Goal: Information Seeking & Learning: Learn about a topic

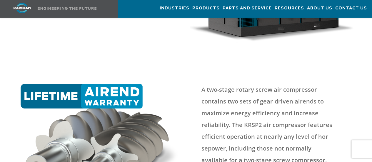
scroll to position [177, 0]
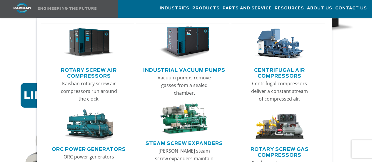
click at [107, 69] on link "Rotary Screw Air Compressors" at bounding box center [89, 72] width 91 height 15
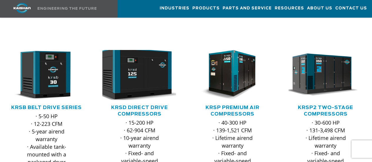
scroll to position [88, 0]
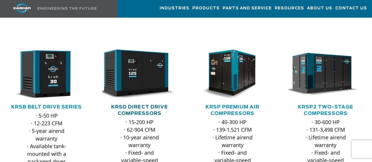
click at [155, 105] on link "KRSD Direct Drive Compressors" at bounding box center [139, 110] width 57 height 11
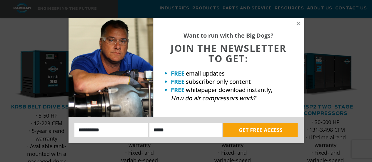
click at [29, 113] on div "Want to run with the Big Dogs? JOIN THE NEWSLETTER TO GET: FREE email updates F…" at bounding box center [186, 81] width 372 height 162
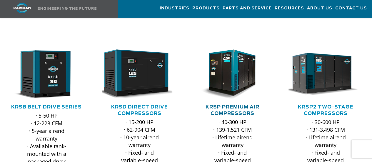
click at [243, 105] on link "KRSP Premium Air Compressors" at bounding box center [233, 110] width 54 height 11
click at [315, 105] on link "KRSP2 Two-Stage Compressors" at bounding box center [325, 110] width 55 height 11
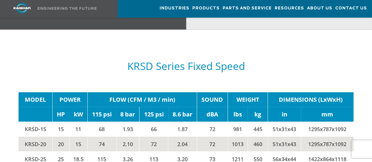
scroll to position [854, 0]
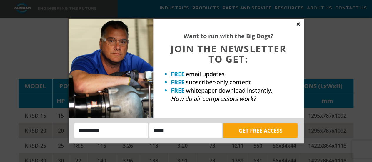
click at [299, 24] on icon at bounding box center [298, 23] width 5 height 5
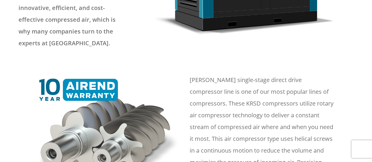
scroll to position [0, 0]
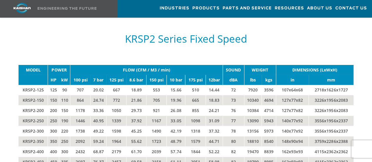
scroll to position [972, 0]
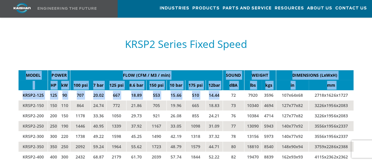
drag, startPoint x: 222, startPoint y: 100, endPoint x: 23, endPoint y: 84, distance: 199.7
click at [23, 84] on tbody "MODEL POWER FLOW (CFM / M3 / min) SOUND WEIGHT DIMENSIONS (LxWxH) HP kW 100 psi…" at bounding box center [187, 131] width 336 height 123
click at [351, 105] on td "3226x1956x2083" at bounding box center [331, 105] width 45 height 10
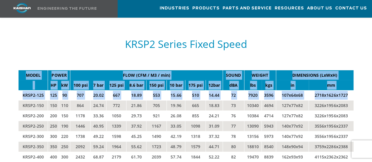
drag, startPoint x: 339, startPoint y: 100, endPoint x: 21, endPoint y: 76, distance: 318.9
click at [21, 76] on tbody "MODEL POWER FLOW (CFM / M3 / min) SOUND WEIGHT DIMENSIONS (LxWxH) HP kW 100 psi…" at bounding box center [187, 131] width 336 height 123
copy tbody "MODEL POWER FLOW (CFM / M3 / min) SOUND WEIGHT DIMENSIONS (LxWxH) HP kW 100 psi…"
